Goal: Transaction & Acquisition: Book appointment/travel/reservation

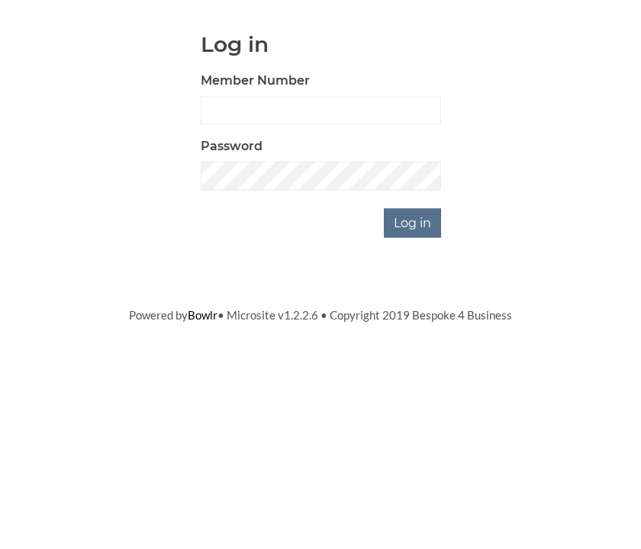
click at [411, 366] on input "Log in" at bounding box center [412, 380] width 57 height 29
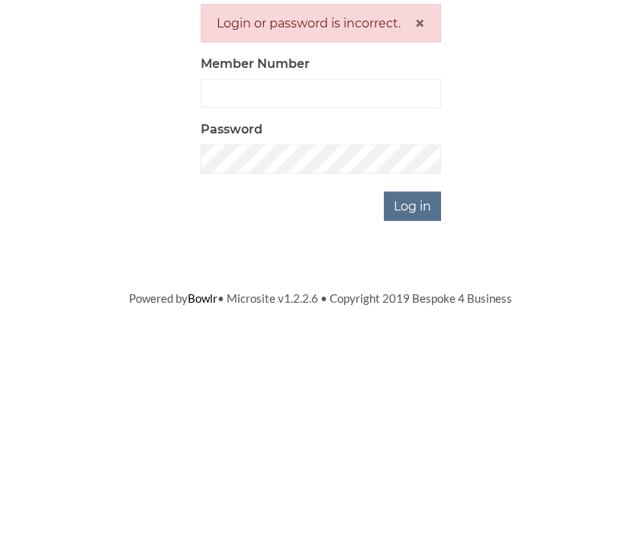
scroll to position [2, 0]
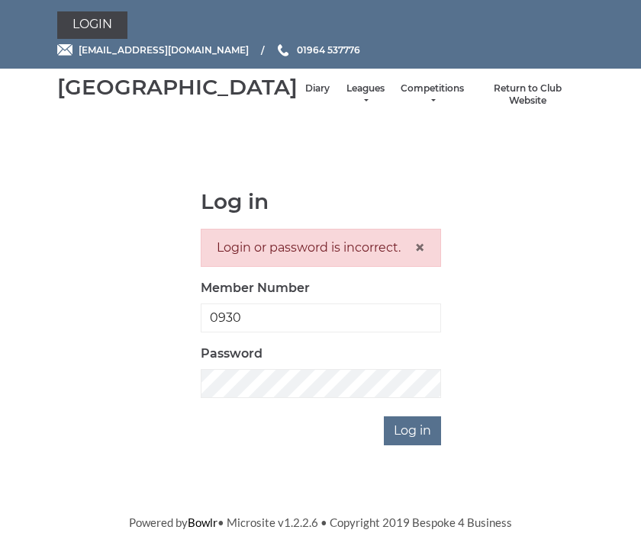
type input "0930"
click at [413, 445] on input "Log in" at bounding box center [412, 430] width 57 height 29
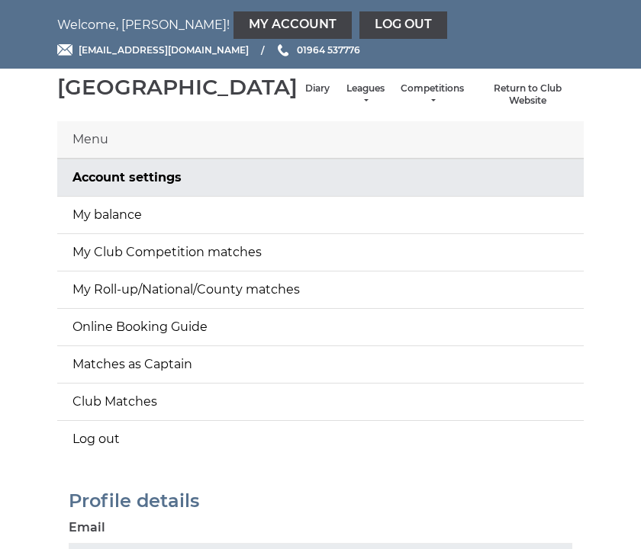
click at [305, 95] on link "Diary" at bounding box center [317, 88] width 24 height 13
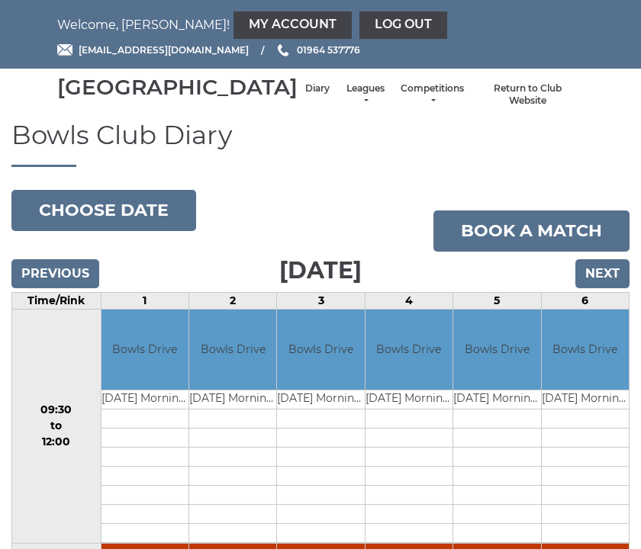
click at [606, 288] on input "Next" at bounding box center [602, 273] width 54 height 29
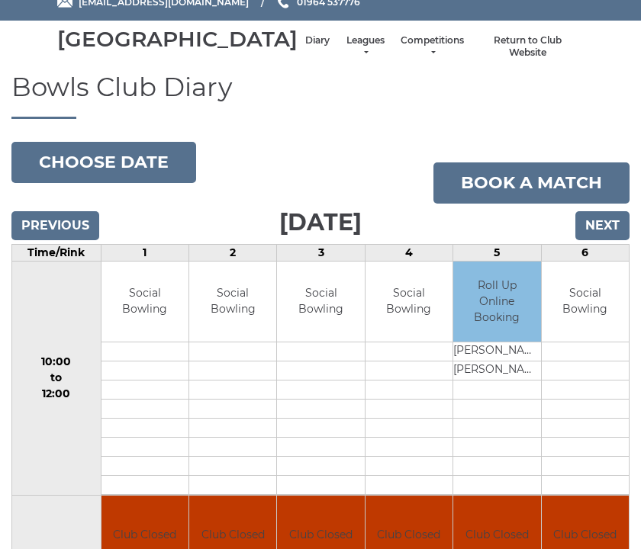
scroll to position [50, 0]
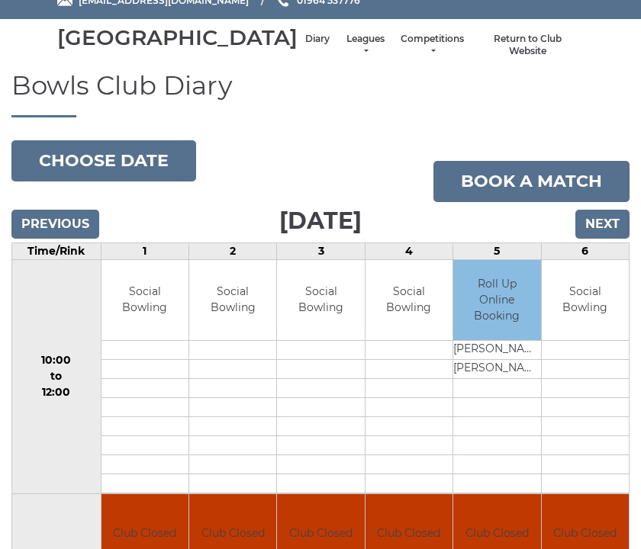
click at [522, 201] on link "Book a match" at bounding box center [531, 181] width 196 height 41
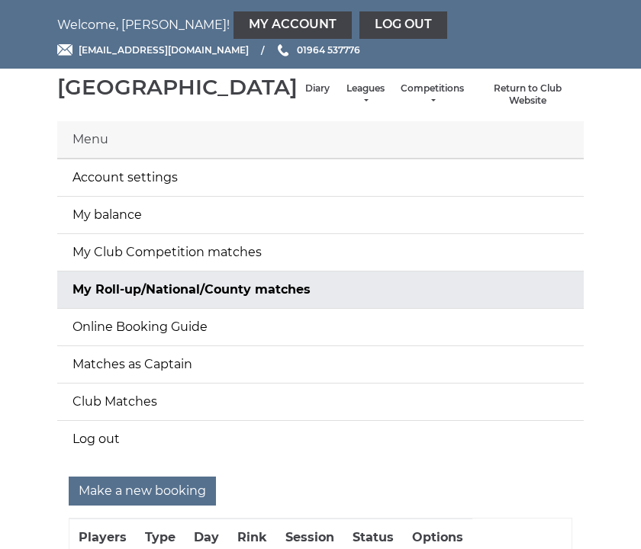
click at [176, 506] on input "Make a new booking" at bounding box center [142, 491] width 147 height 29
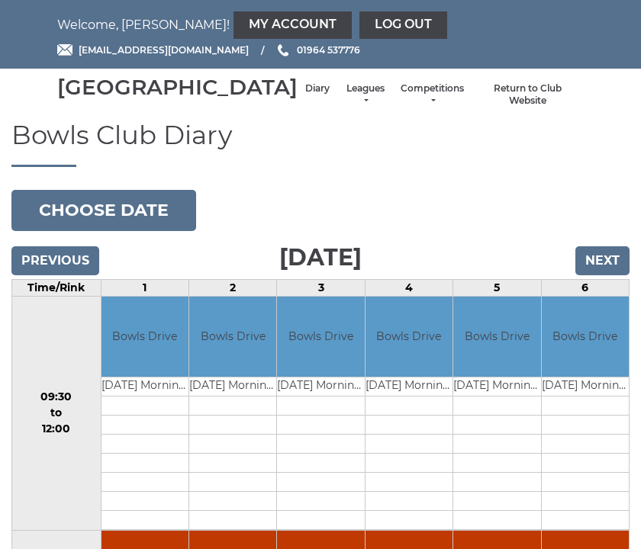
click at [608, 275] on input "Next" at bounding box center [602, 260] width 54 height 29
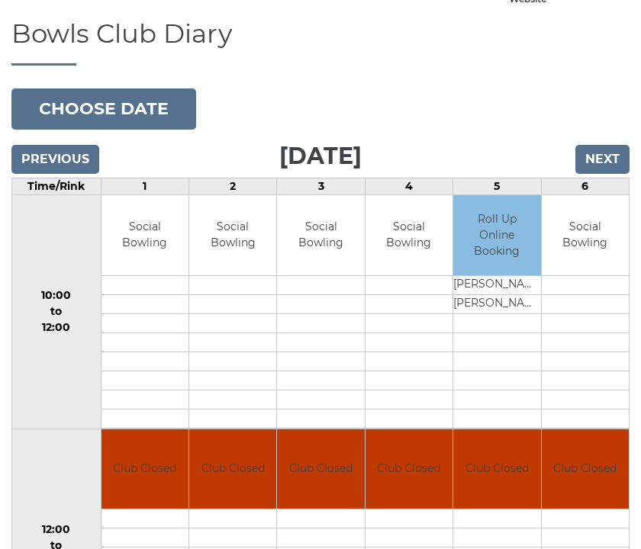
scroll to position [123, 0]
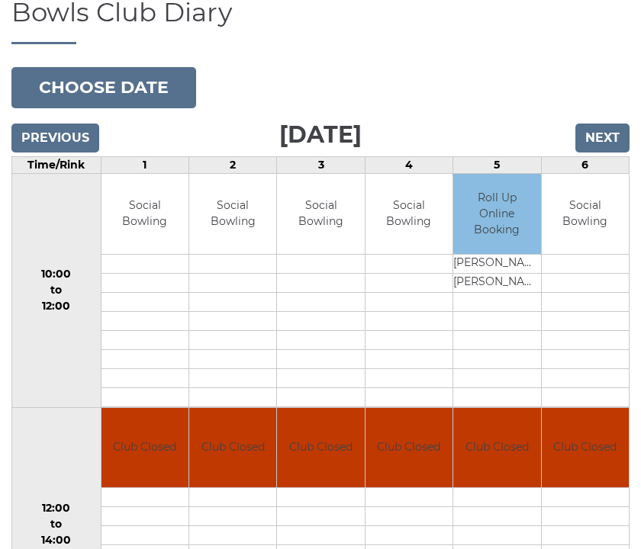
click at [0, 0] on link "Book slot" at bounding box center [0, 0] width 0 height 0
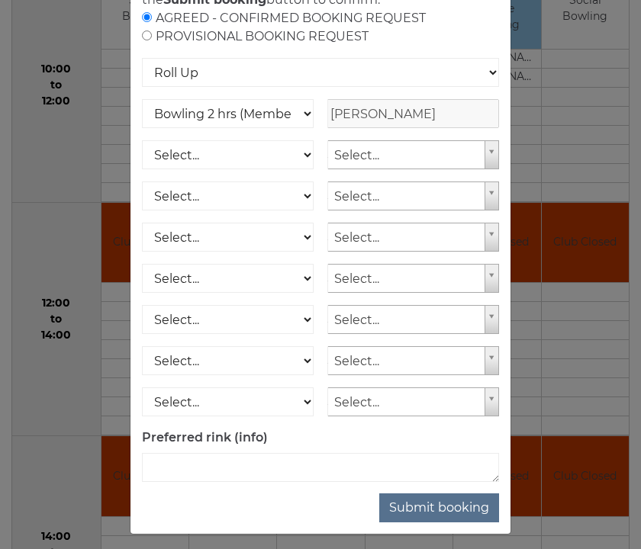
scroll to position [132, 0]
click at [464, 522] on button "Submit booking" at bounding box center [439, 507] width 120 height 29
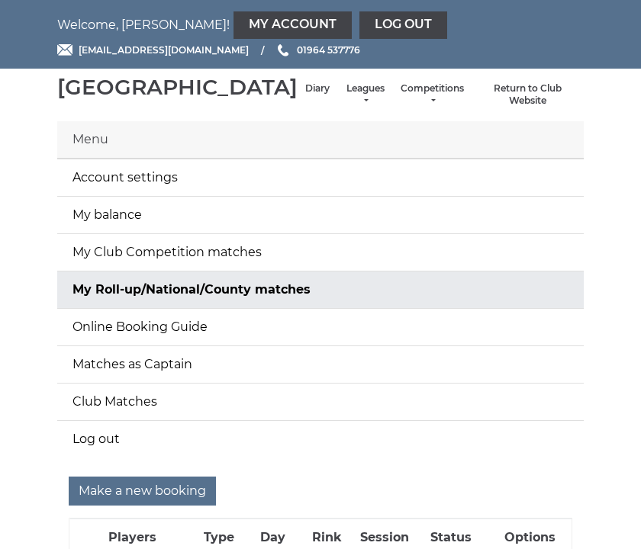
click at [297, 99] on li "Diary" at bounding box center [317, 95] width 40 height 40
click at [305, 95] on link "Diary" at bounding box center [317, 88] width 24 height 13
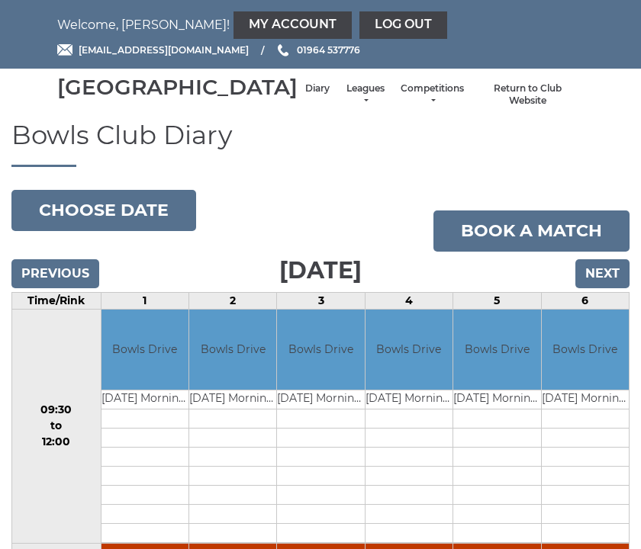
click at [233, 25] on link "My Account" at bounding box center [292, 24] width 118 height 27
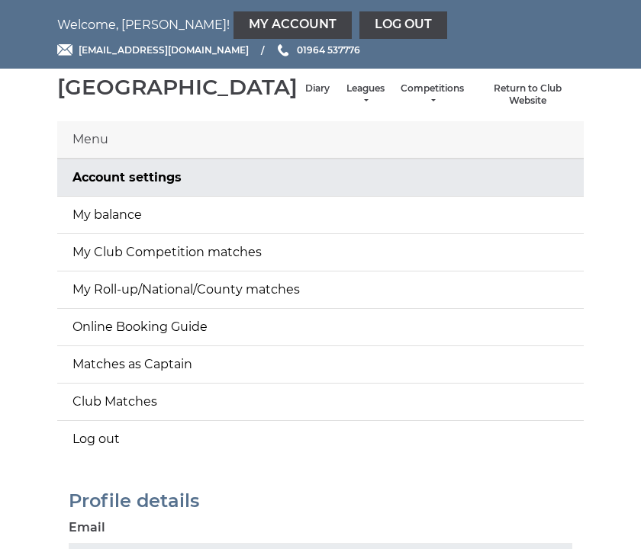
click at [128, 233] on link "My balance" at bounding box center [320, 215] width 526 height 37
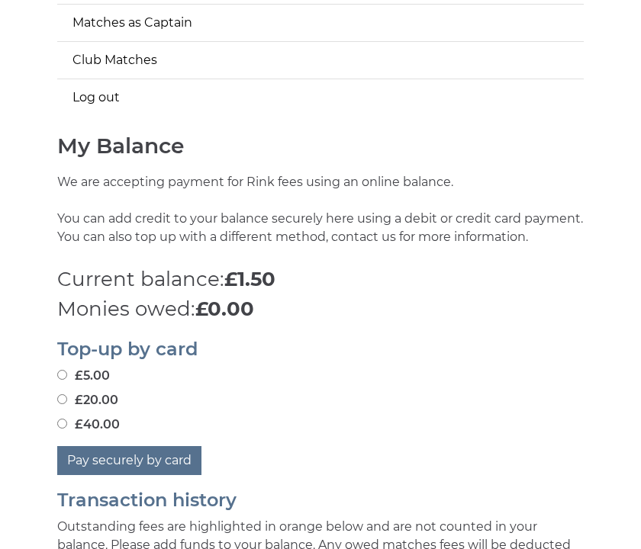
scroll to position [343, 0]
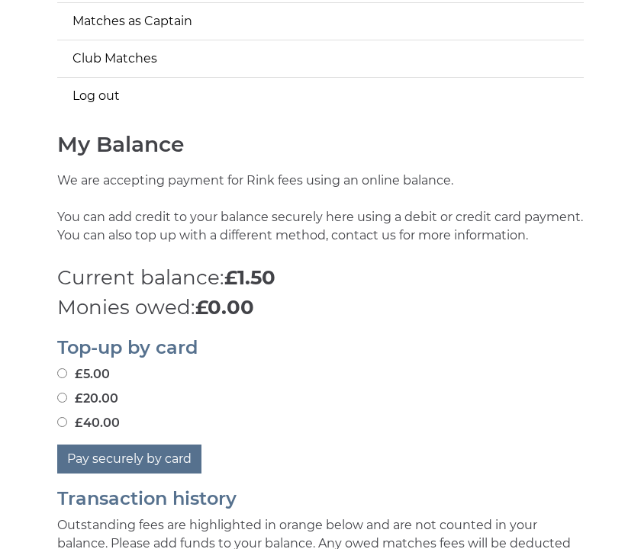
click at [96, 384] on label "£5.00" at bounding box center [83, 374] width 53 height 18
click at [67, 378] on input "£5.00" at bounding box center [62, 373] width 10 height 10
radio input "true"
click at [61, 378] on input "£5.00" at bounding box center [62, 373] width 10 height 10
click at [63, 403] on input "£20.00" at bounding box center [62, 398] width 10 height 10
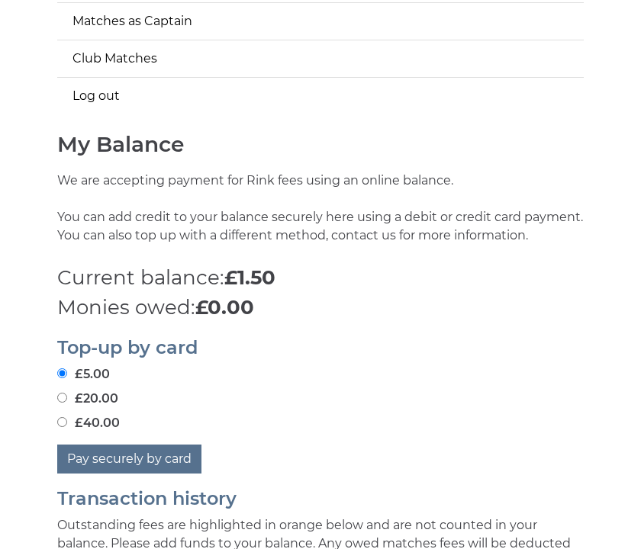
radio input "true"
click at [162, 474] on button "Pay securely by card" at bounding box center [129, 459] width 144 height 29
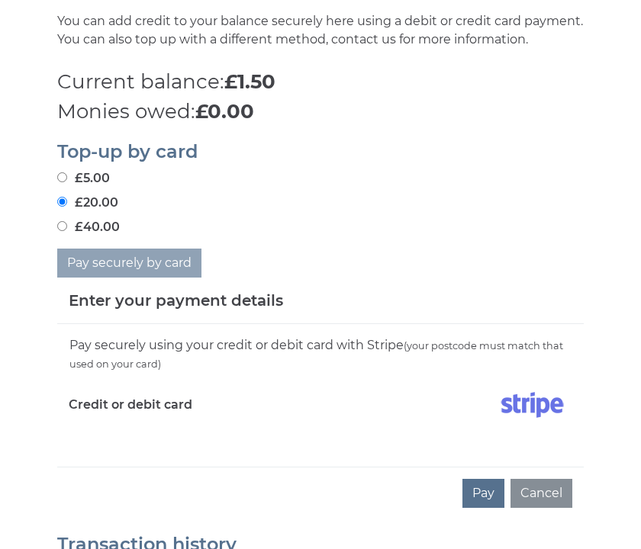
scroll to position [549, 0]
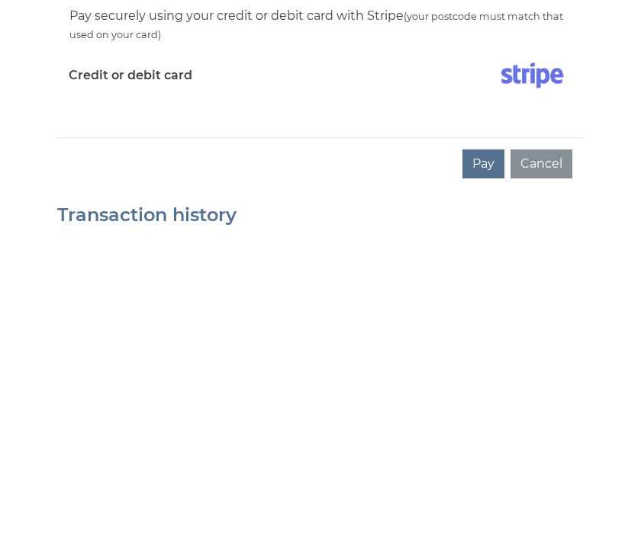
click at [486, 469] on button "Pay" at bounding box center [483, 483] width 42 height 29
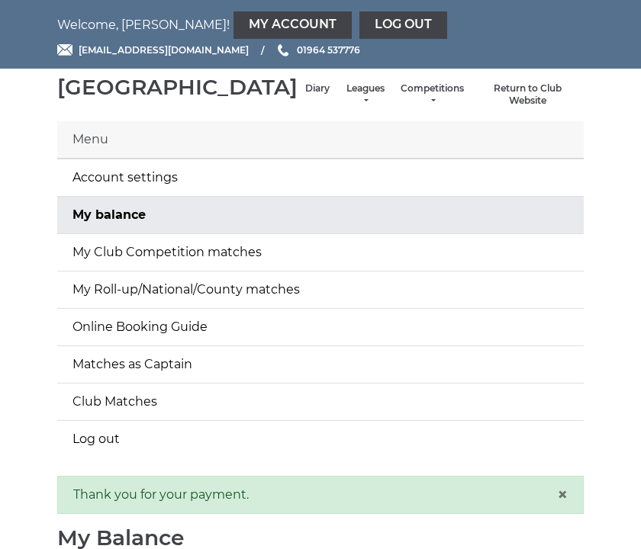
click at [305, 95] on link "Diary" at bounding box center [317, 88] width 24 height 13
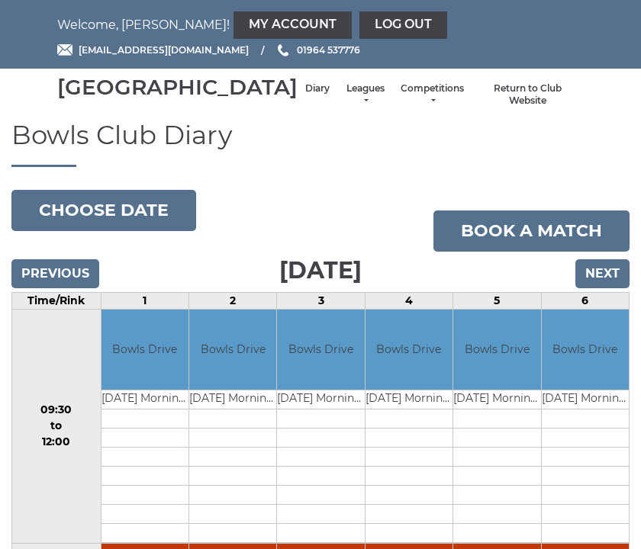
click at [599, 288] on input "Next" at bounding box center [602, 273] width 54 height 29
